Goal: Task Accomplishment & Management: Manage account settings

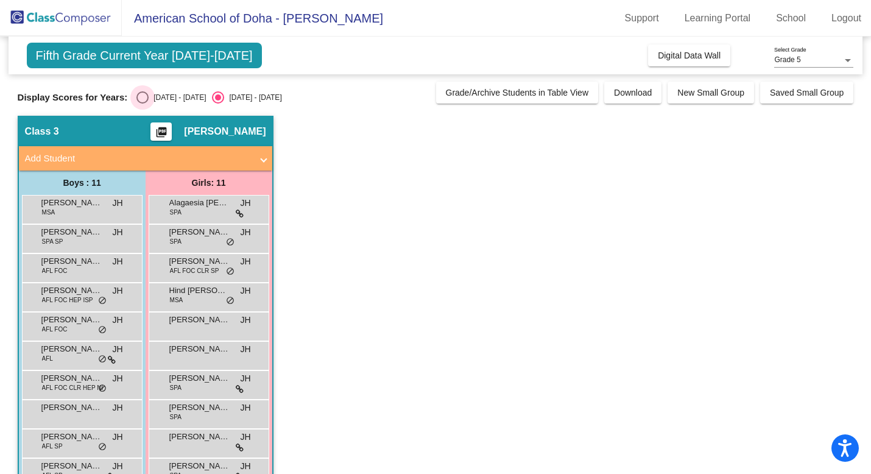
click at [144, 97] on div "Select an option" at bounding box center [142, 97] width 12 height 12
click at [142, 104] on input "[DATE] - [DATE]" at bounding box center [142, 104] width 1 height 1
radio input "true"
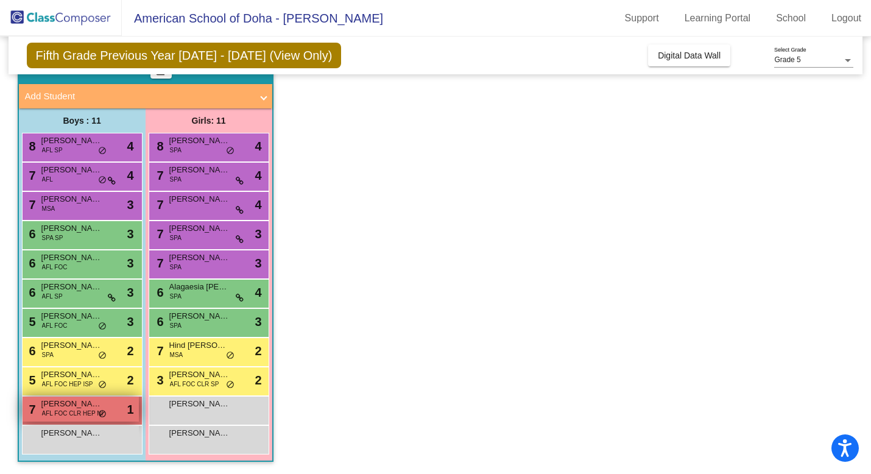
click at [80, 407] on span "[PERSON_NAME]" at bounding box center [71, 404] width 61 height 12
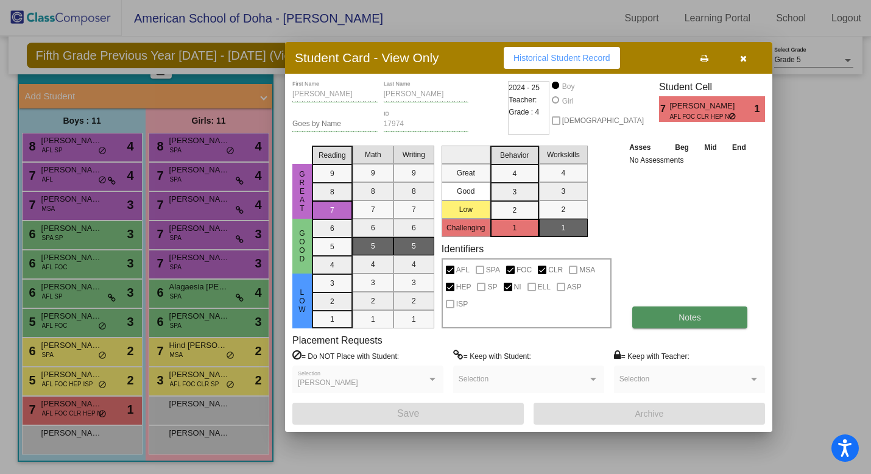
click at [678, 320] on span "Notes" at bounding box center [689, 317] width 23 height 10
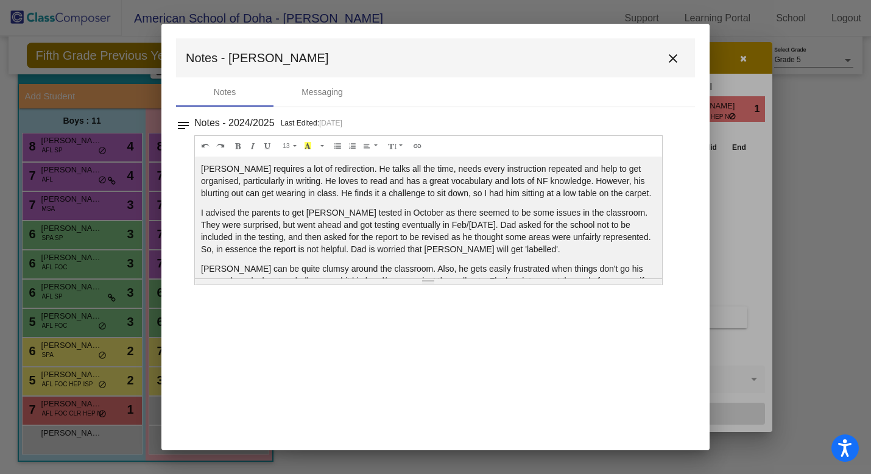
click at [672, 56] on mat-icon "close" at bounding box center [673, 58] width 15 height 15
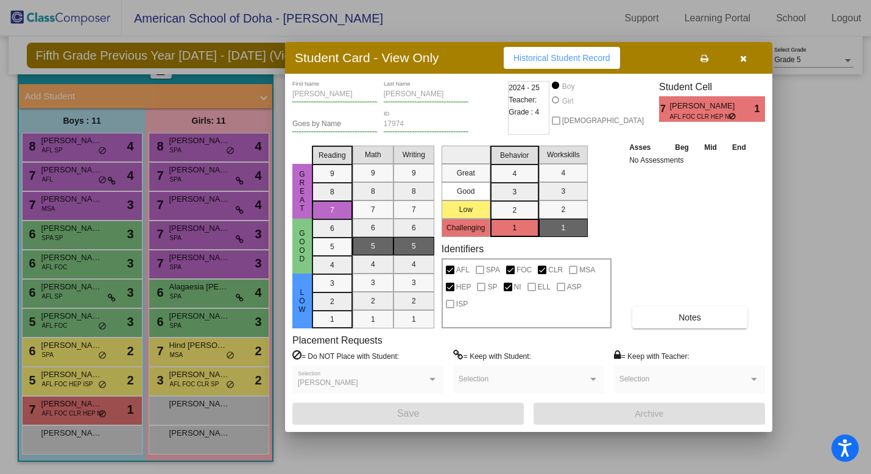
click at [69, 382] on div at bounding box center [435, 237] width 871 height 474
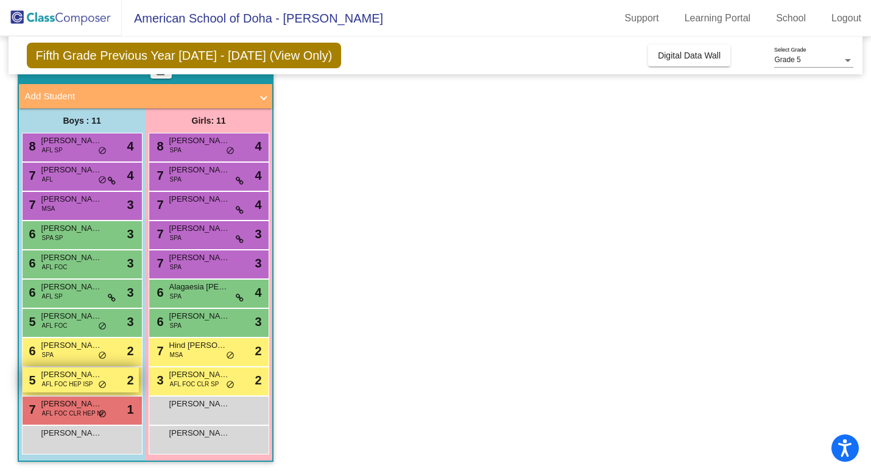
click at [81, 382] on span "AFL FOC HEP ISP" at bounding box center [67, 383] width 51 height 9
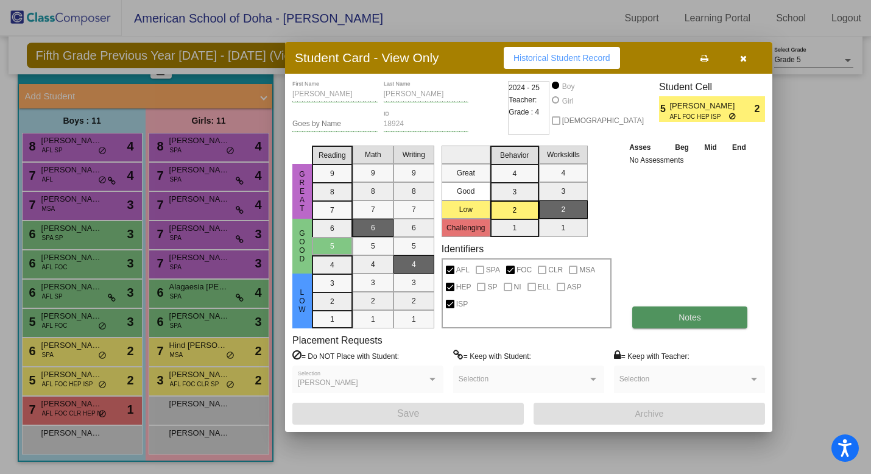
click at [678, 312] on span "Notes" at bounding box center [689, 317] width 23 height 10
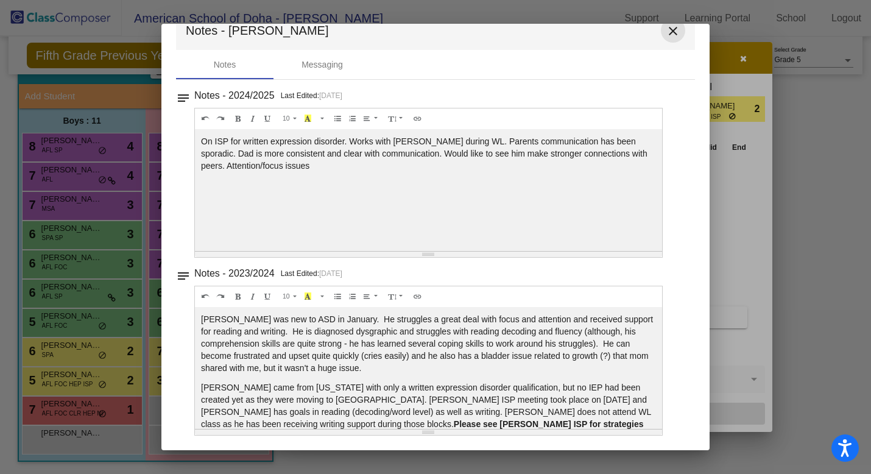
click at [666, 28] on mat-icon "close" at bounding box center [673, 31] width 15 height 15
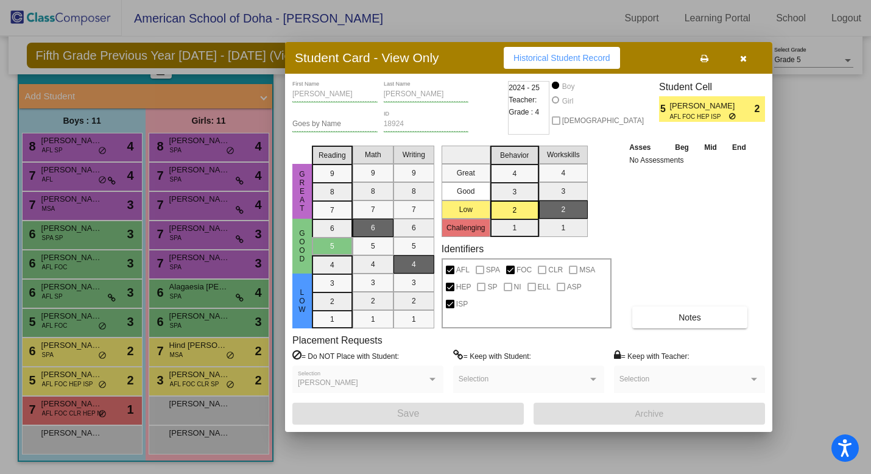
click at [82, 357] on div at bounding box center [435, 237] width 871 height 474
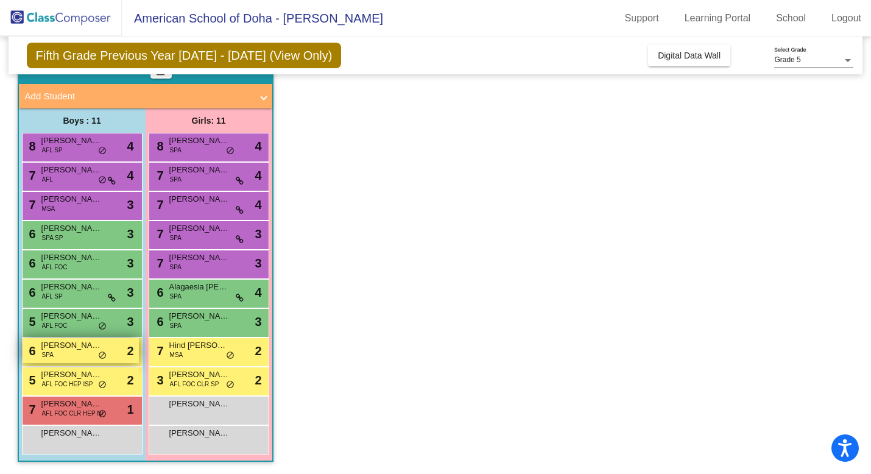
click at [74, 353] on div "6 Zain Aboushabana SPA lock do_not_disturb_alt 2" at bounding box center [81, 350] width 116 height 25
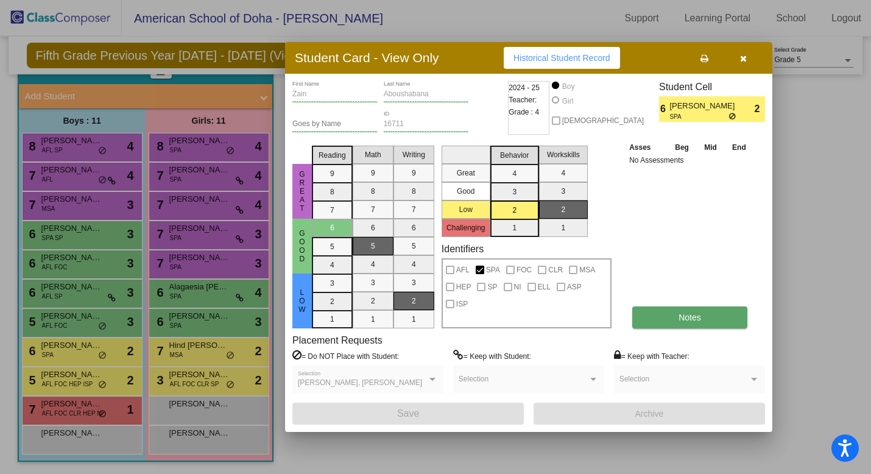
click at [707, 320] on button "Notes" at bounding box center [689, 317] width 115 height 22
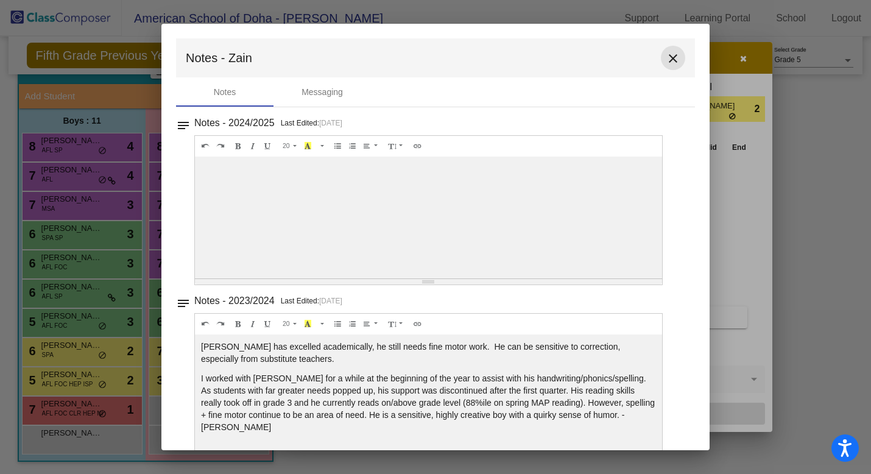
click at [668, 62] on mat-icon "close" at bounding box center [673, 58] width 15 height 15
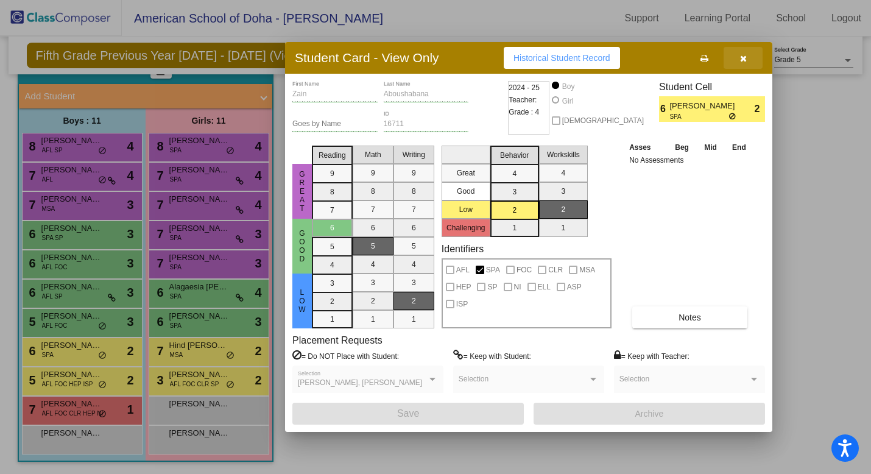
click at [742, 56] on icon "button" at bounding box center [743, 58] width 7 height 9
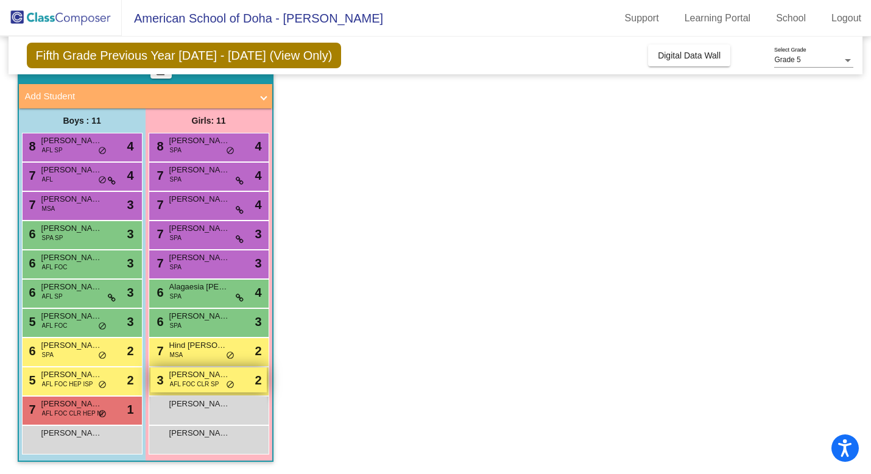
click at [199, 382] on span "AFL FOC CLR SP" at bounding box center [194, 383] width 49 height 9
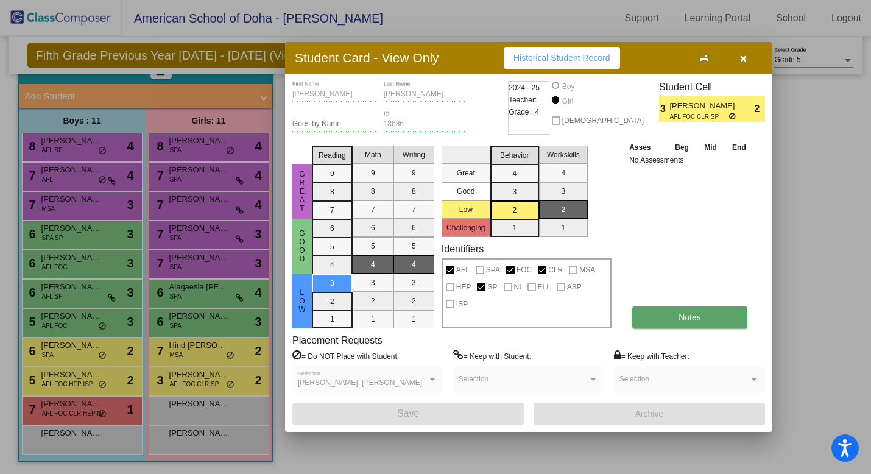
click at [699, 315] on span "Notes" at bounding box center [689, 317] width 23 height 10
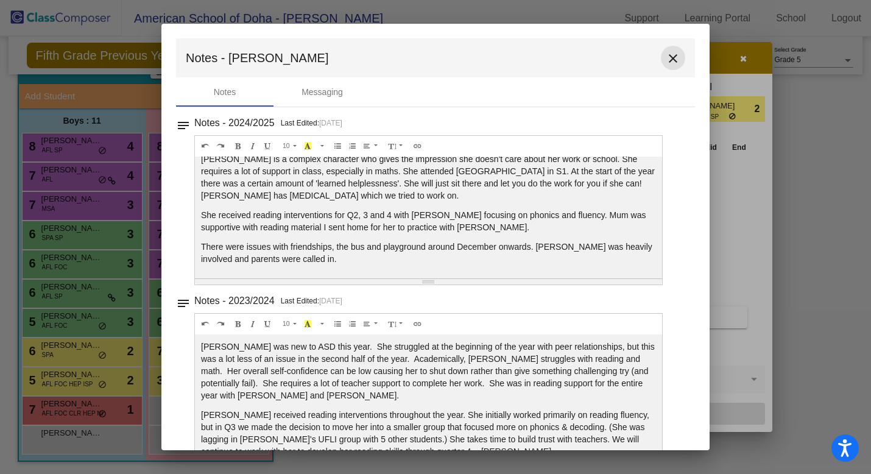
click at [672, 56] on mat-icon "close" at bounding box center [673, 58] width 15 height 15
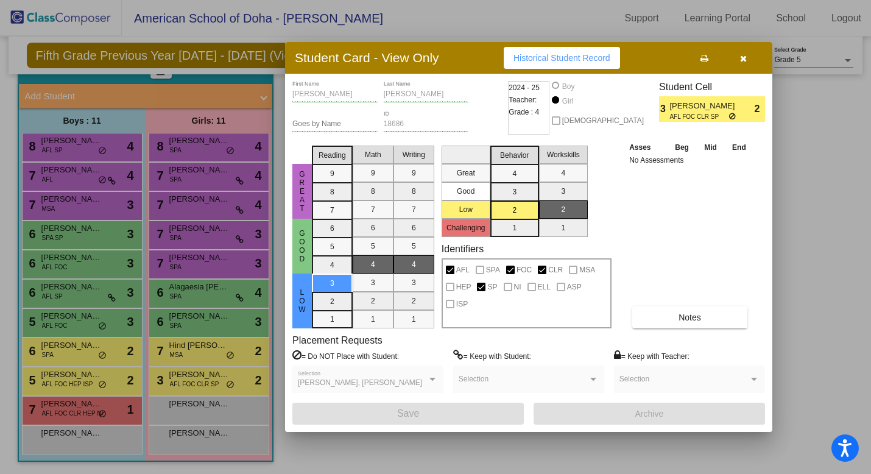
click at [203, 349] on div at bounding box center [435, 237] width 871 height 474
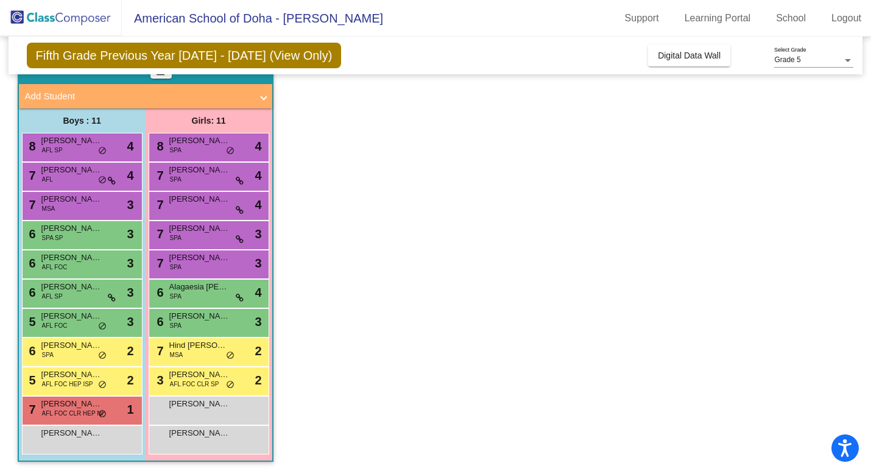
click at [203, 349] on span "Hind [PERSON_NAME]" at bounding box center [199, 345] width 61 height 12
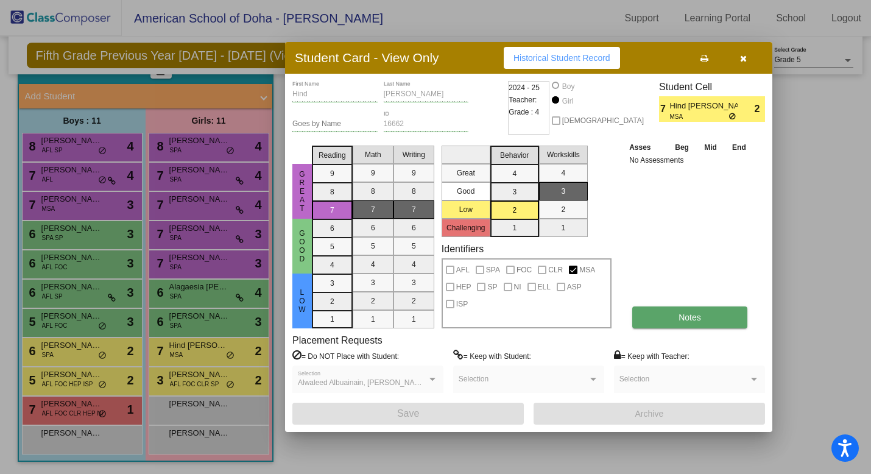
click at [682, 322] on span "Notes" at bounding box center [689, 317] width 23 height 10
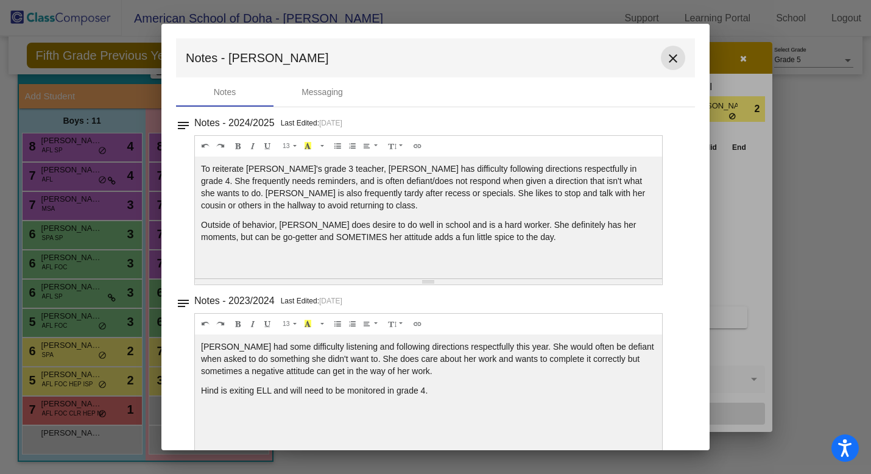
click at [667, 59] on mat-icon "close" at bounding box center [673, 58] width 15 height 15
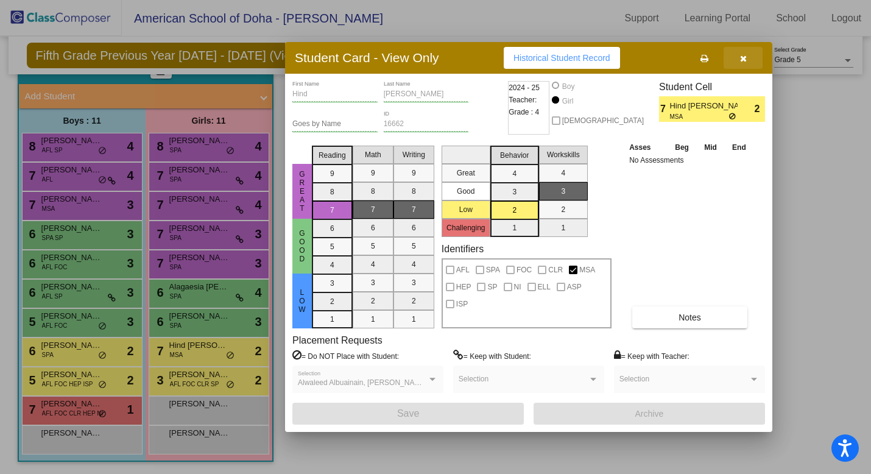
click at [744, 58] on icon "button" at bounding box center [743, 58] width 7 height 9
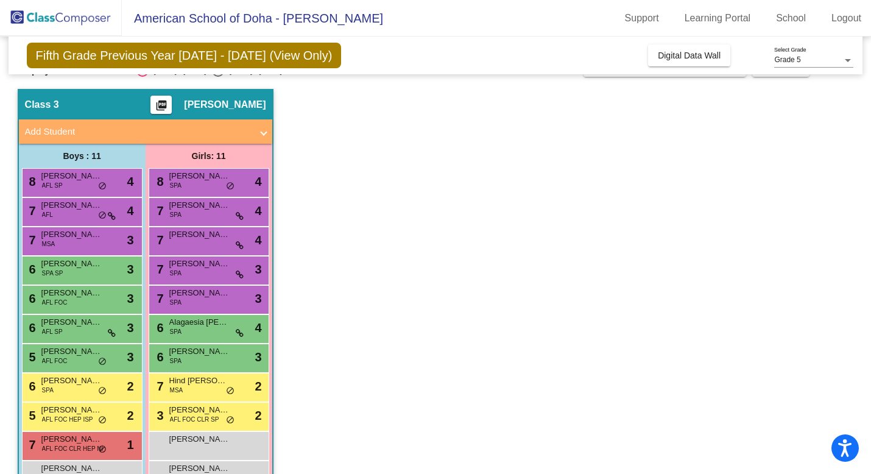
scroll to position [31, 0]
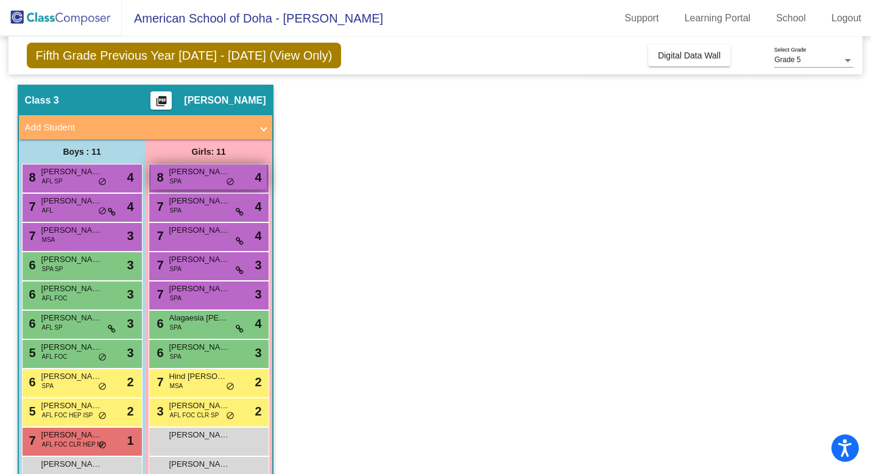
click at [195, 182] on div "8 [PERSON_NAME] SPA lock do_not_disturb_alt 4" at bounding box center [208, 176] width 116 height 25
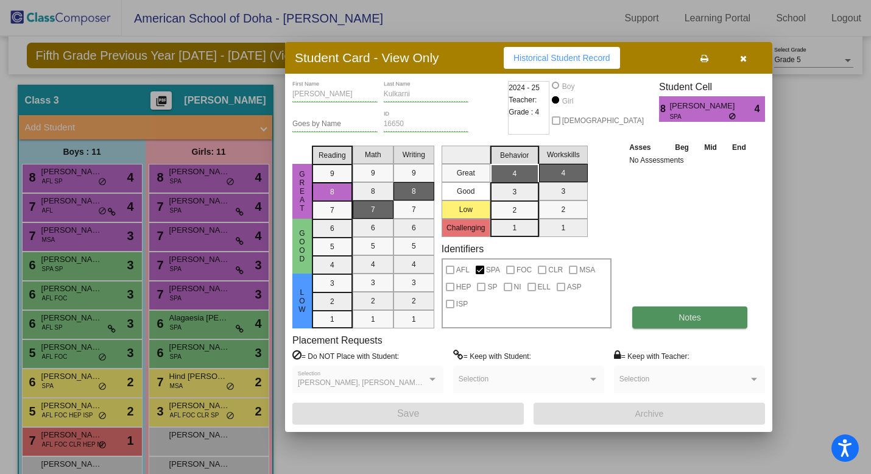
click at [680, 319] on span "Notes" at bounding box center [689, 317] width 23 height 10
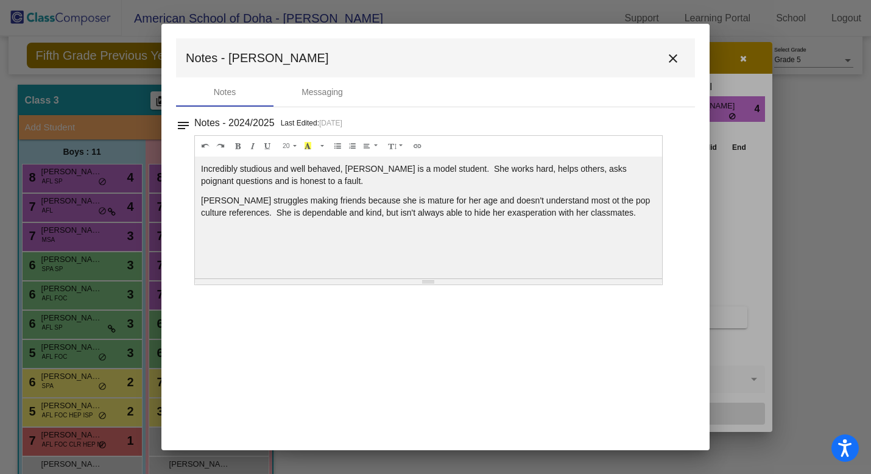
click at [671, 56] on mat-icon "close" at bounding box center [673, 58] width 15 height 15
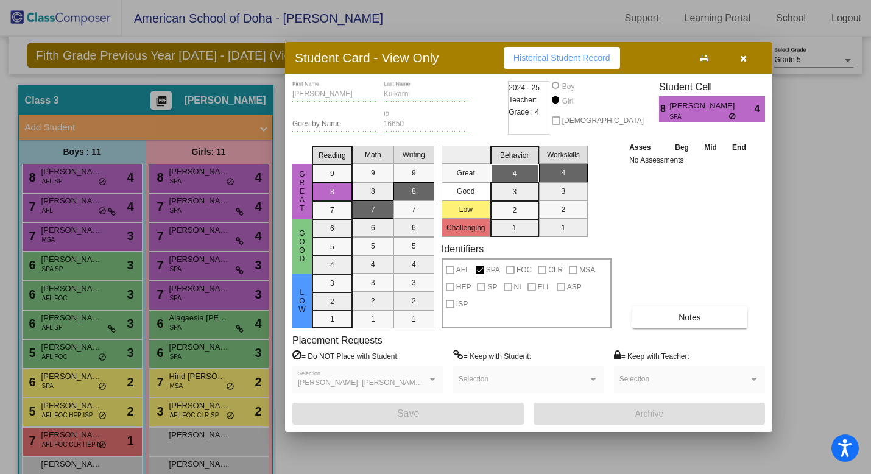
click at [86, 178] on div at bounding box center [435, 237] width 871 height 474
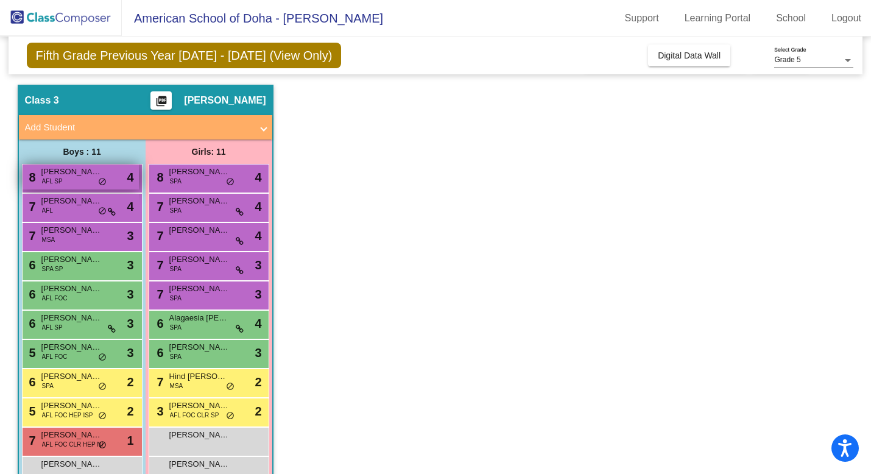
click at [82, 177] on span "[PERSON_NAME] [PERSON_NAME]" at bounding box center [71, 172] width 61 height 12
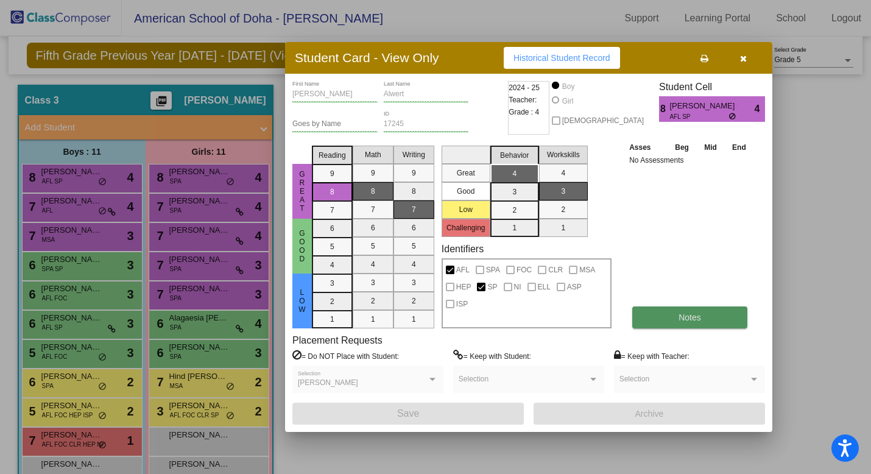
click at [675, 317] on button "Notes" at bounding box center [689, 317] width 115 height 22
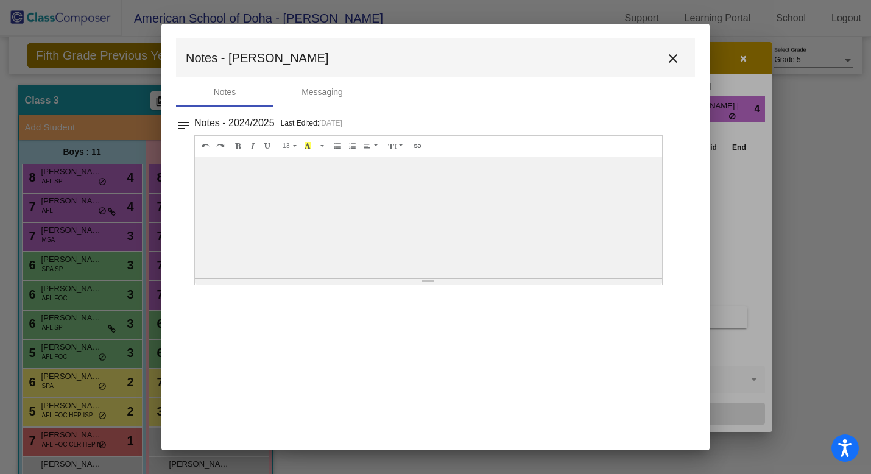
click at [674, 57] on mat-icon "close" at bounding box center [673, 58] width 15 height 15
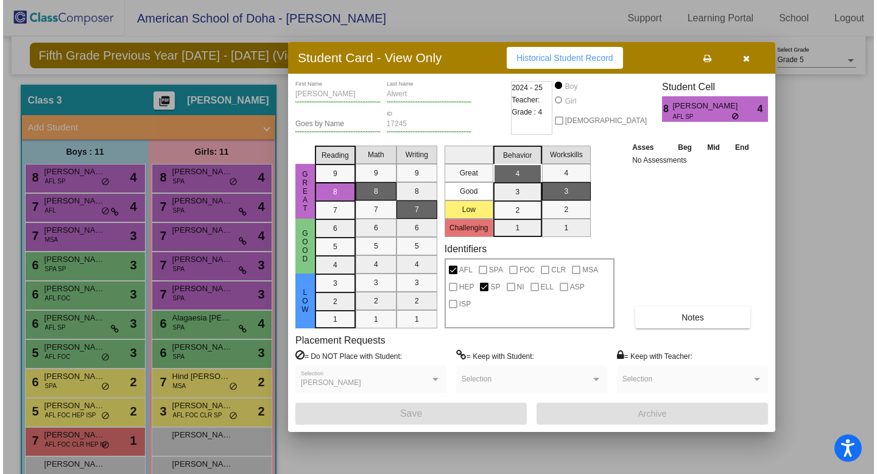
scroll to position [0, 0]
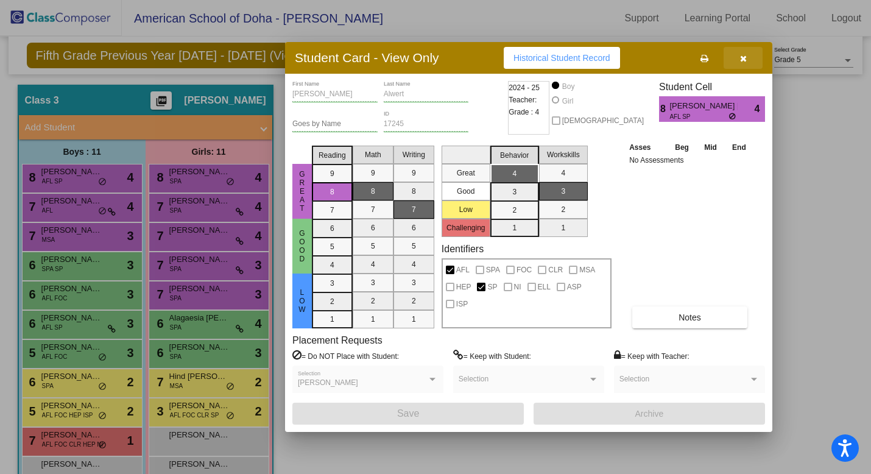
click at [745, 57] on icon "button" at bounding box center [743, 58] width 7 height 9
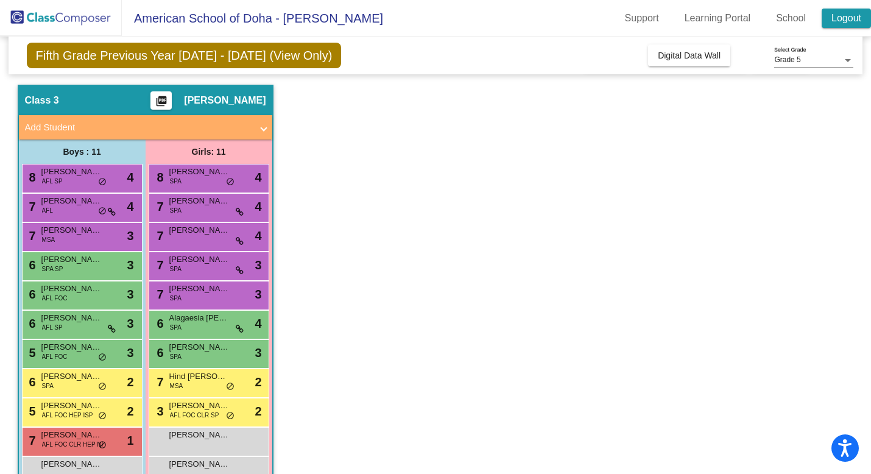
click at [839, 18] on link "Logout" at bounding box center [846, 18] width 49 height 19
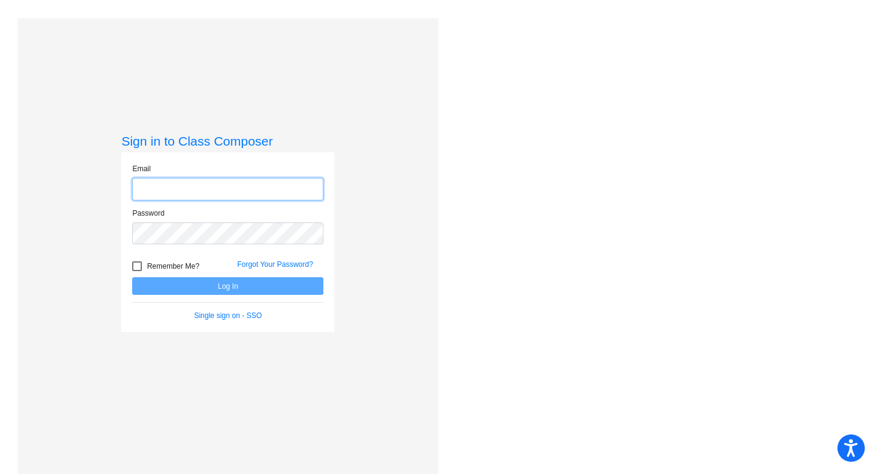
type input "[EMAIL_ADDRESS][DOMAIN_NAME]"
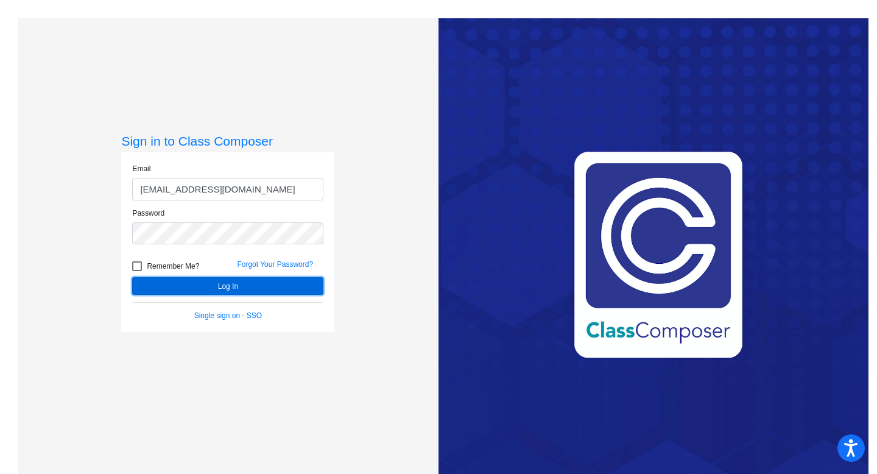
click at [231, 280] on button "Log In" at bounding box center [227, 286] width 191 height 18
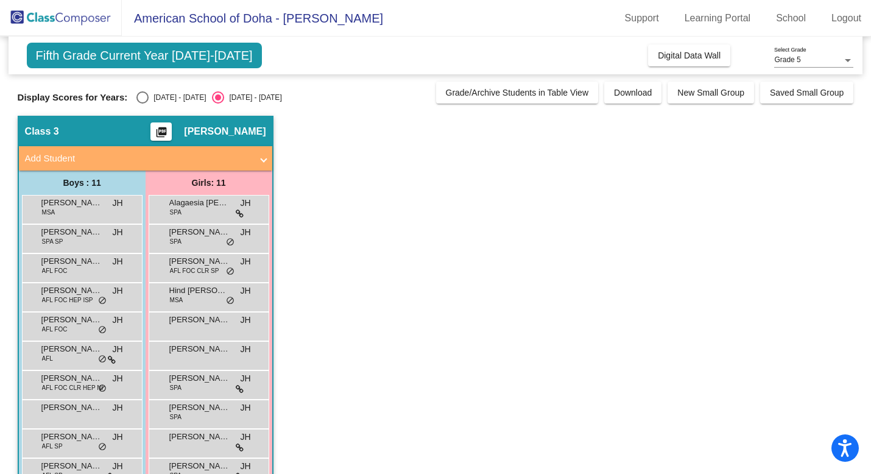
click at [140, 99] on div "Select an option" at bounding box center [142, 97] width 12 height 12
click at [142, 104] on input "[DATE] - [DATE]" at bounding box center [142, 104] width 1 height 1
radio input "true"
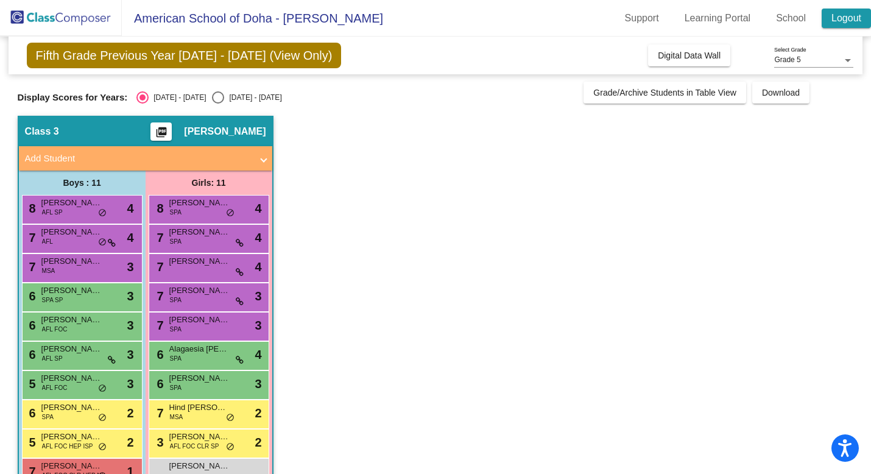
click at [843, 12] on link "Logout" at bounding box center [846, 18] width 49 height 19
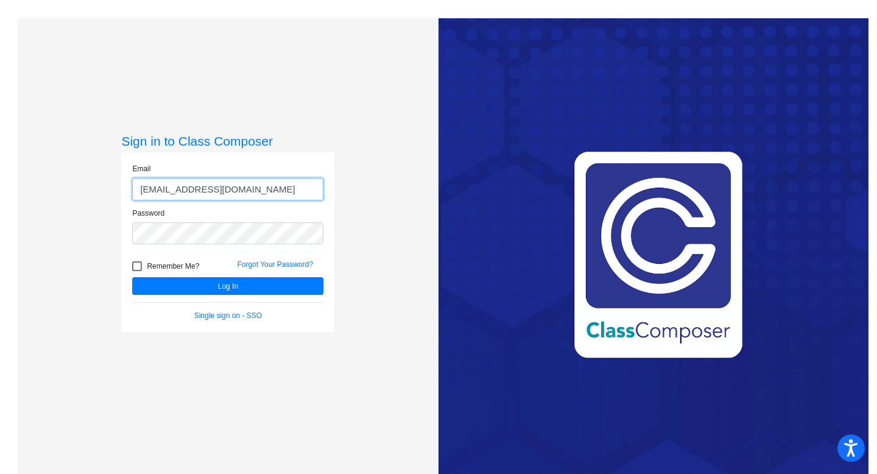
click at [232, 185] on input "[EMAIL_ADDRESS][DOMAIN_NAME]" at bounding box center [227, 189] width 191 height 23
type input "[EMAIL_ADDRESS][DOMAIN_NAME]"
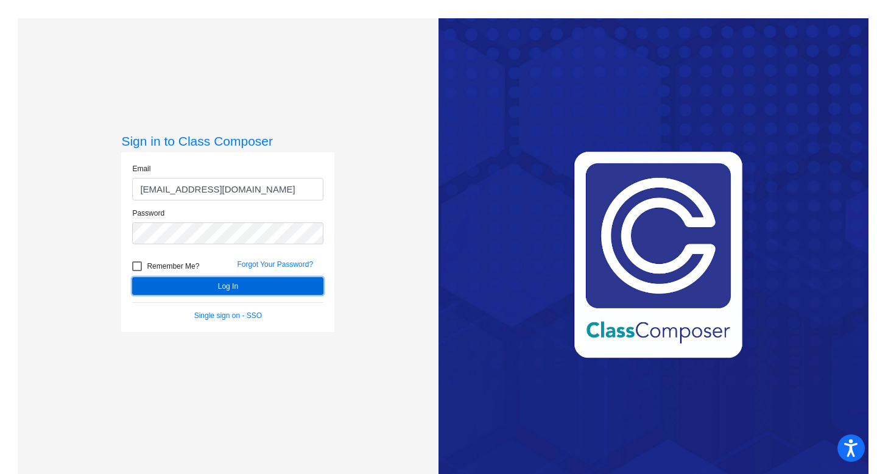
click at [208, 285] on button "Log In" at bounding box center [227, 286] width 191 height 18
